Goal: Transaction & Acquisition: Purchase product/service

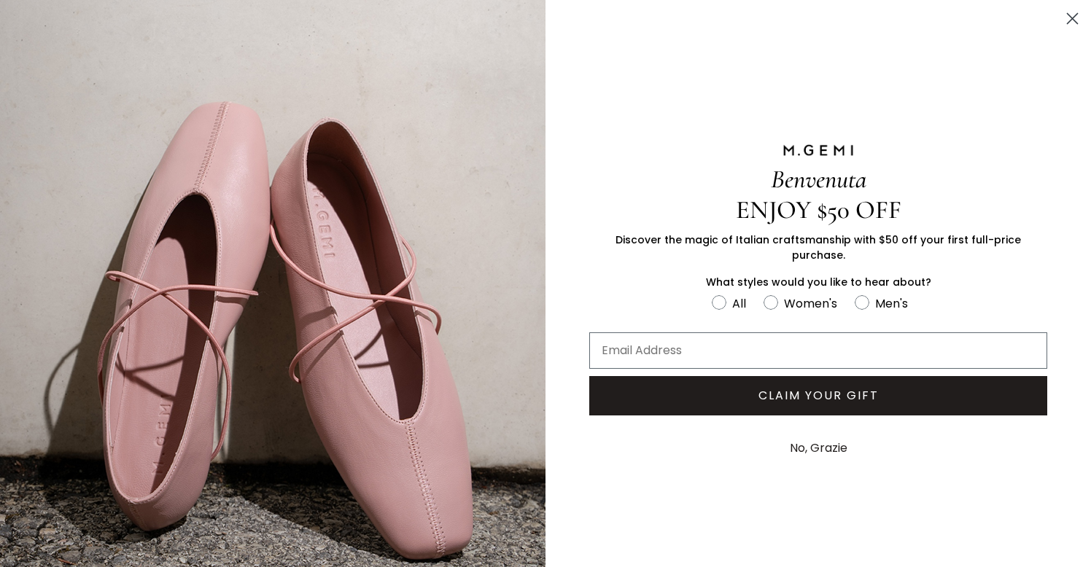
scroll to position [43, 0]
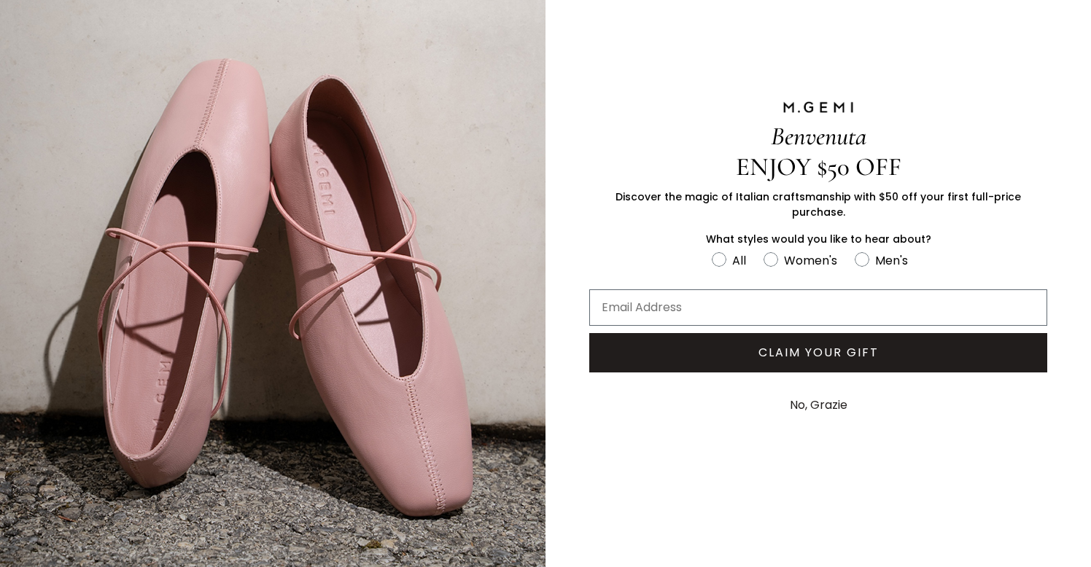
click at [906, 457] on div "Benvenuta ENJOY $50 OFF Discover the magic of Italian craftsmanship with $50 of…" at bounding box center [817, 262] width 545 height 610
click at [798, 400] on button "No, Grazie" at bounding box center [818, 405] width 72 height 36
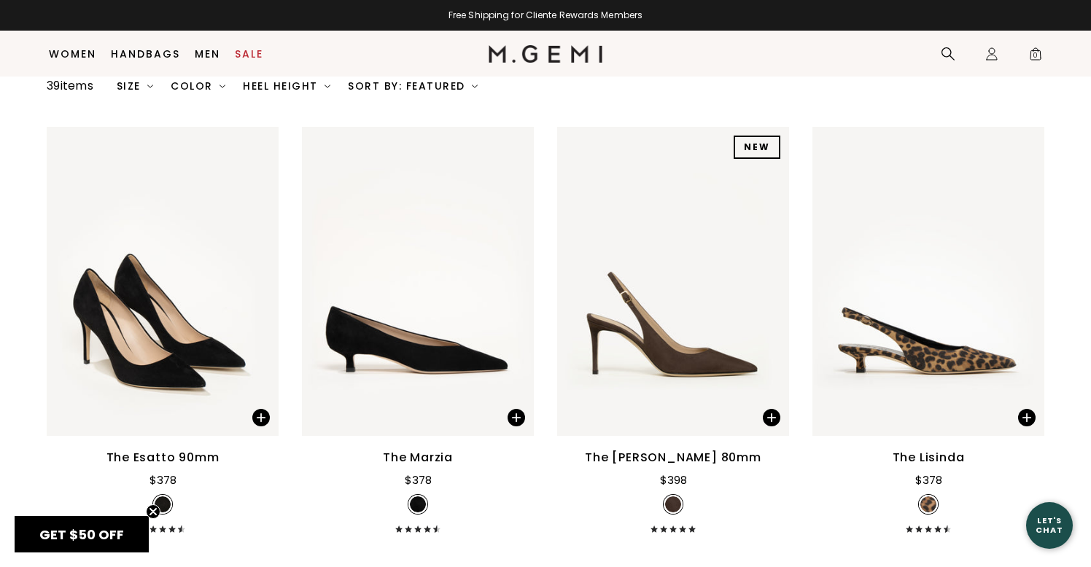
scroll to position [0, 0]
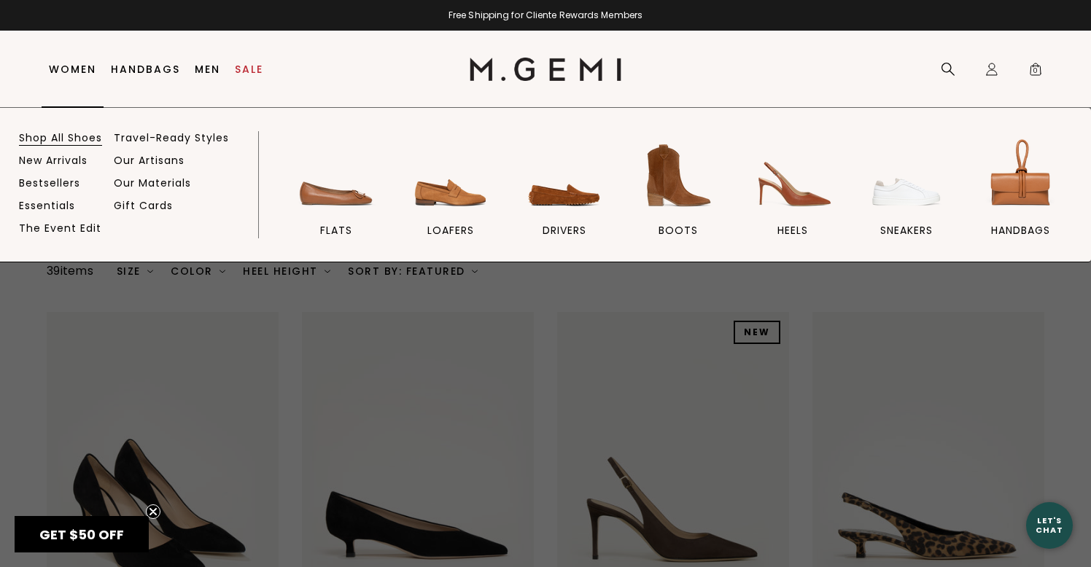
click at [42, 134] on link "Shop All Shoes" at bounding box center [60, 137] width 83 height 13
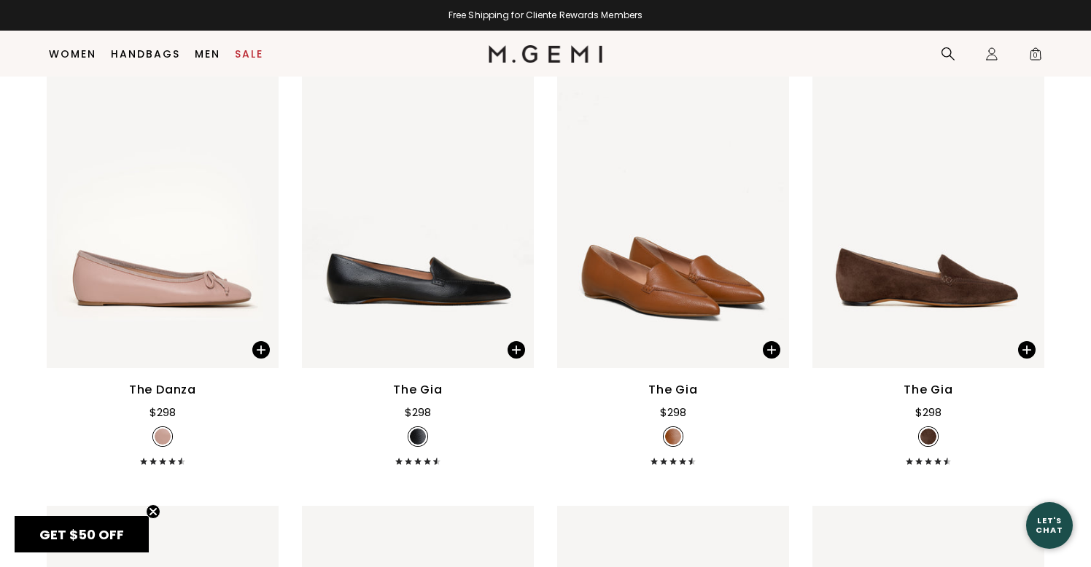
scroll to position [4730, 0]
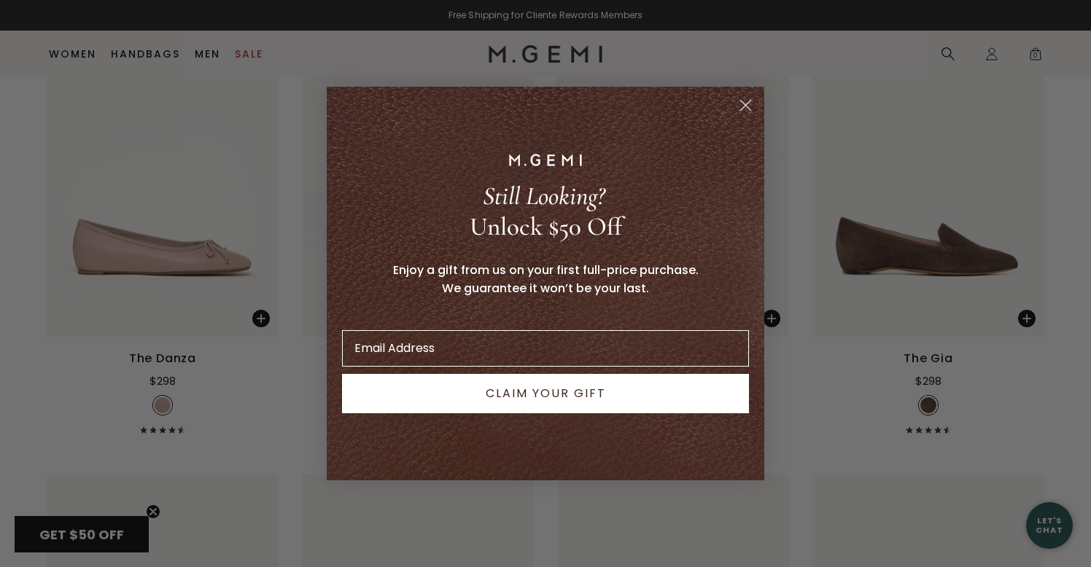
click at [242, 201] on div "Close dialog Still Looking? Unlock $50 Off Enjoy a gift from us on your first f…" at bounding box center [545, 283] width 1091 height 567
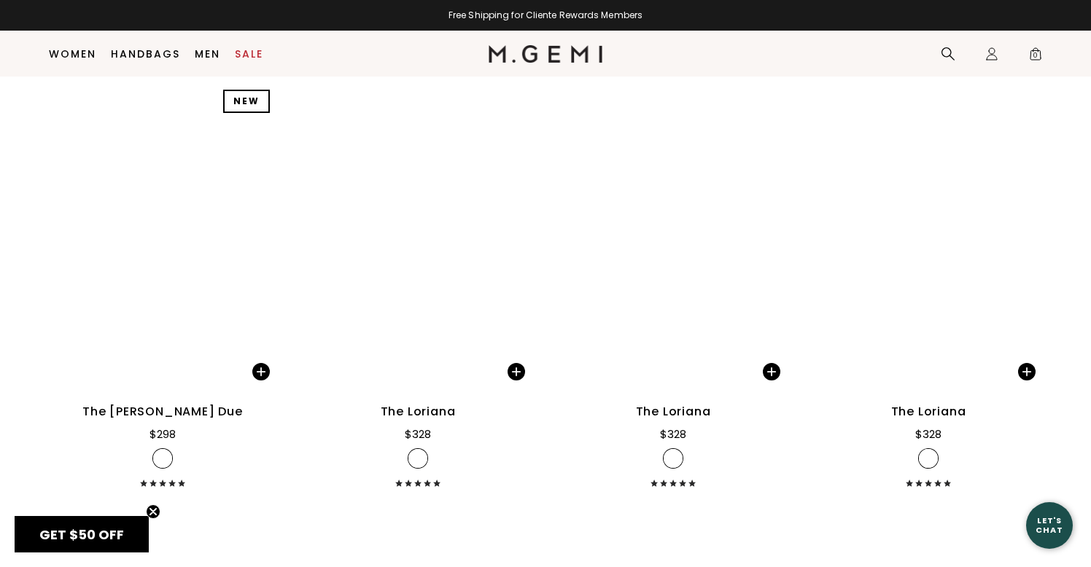
scroll to position [6527, 0]
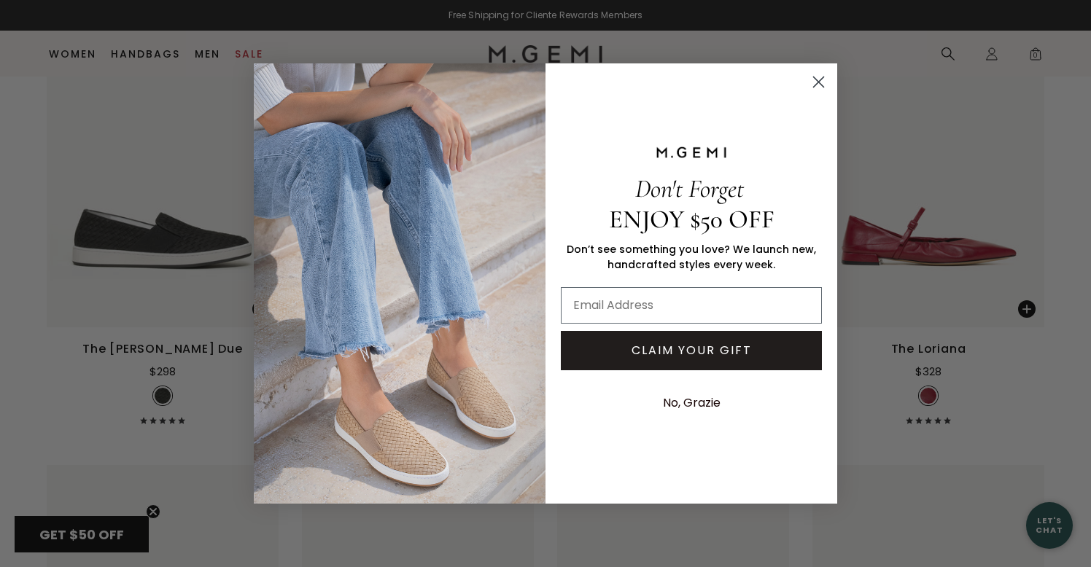
click at [822, 77] on circle "Close dialog" at bounding box center [818, 82] width 24 height 24
